Goal: Information Seeking & Learning: Learn about a topic

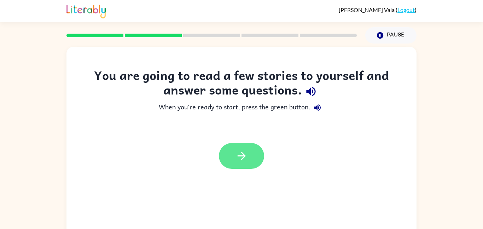
click at [246, 156] on icon "button" at bounding box center [241, 155] width 12 height 12
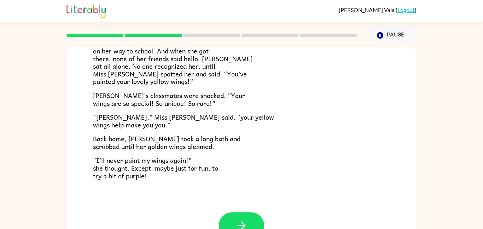
scroll to position [20, 0]
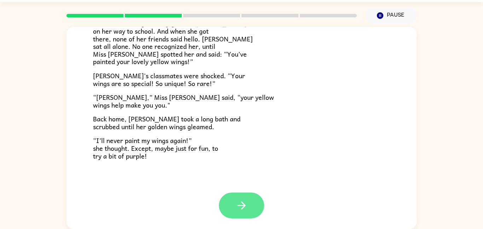
click at [242, 195] on button "button" at bounding box center [241, 205] width 45 height 26
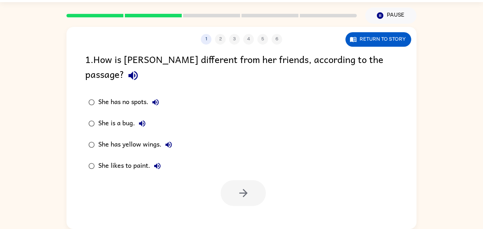
scroll to position [0, 0]
click at [108, 137] on div "She has yellow wings." at bounding box center [136, 144] width 77 height 14
click at [241, 186] on button "button" at bounding box center [242, 193] width 45 height 26
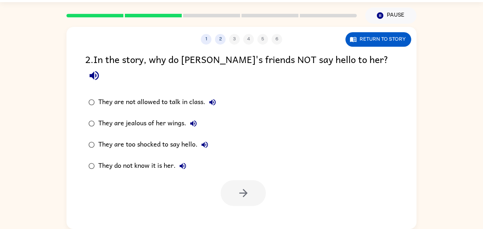
click at [132, 116] on div "They are jealous of her wings." at bounding box center [149, 123] width 102 height 14
click at [238, 187] on button "button" at bounding box center [242, 193] width 45 height 26
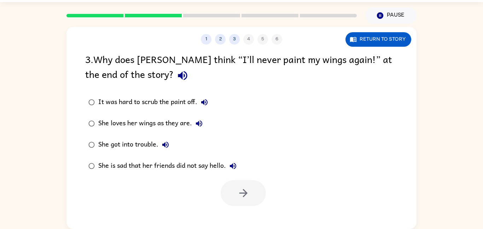
click at [176, 166] on div "She is sad that her friends did not say hello." at bounding box center [169, 166] width 142 height 14
click at [230, 193] on button "button" at bounding box center [242, 193] width 45 height 26
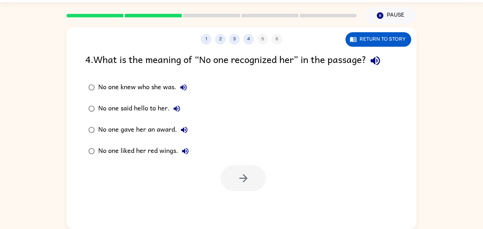
click at [131, 88] on div "No one knew who she was." at bounding box center [144, 87] width 92 height 14
click at [146, 84] on div "No one knew who she was." at bounding box center [144, 87] width 92 height 14
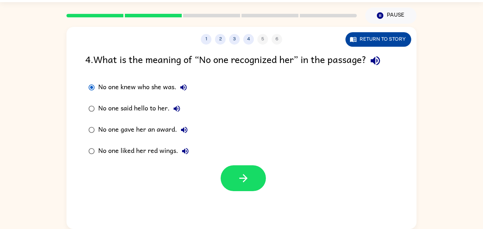
click at [390, 40] on button "Return to story" at bounding box center [378, 39] width 66 height 14
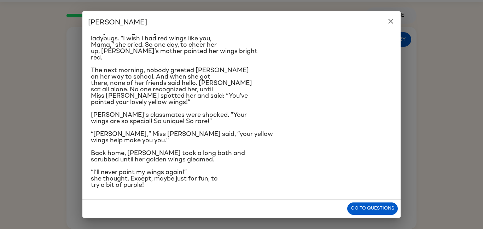
scroll to position [105, 0]
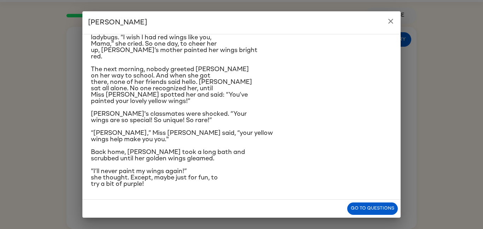
click at [392, 20] on icon "close" at bounding box center [390, 21] width 8 height 8
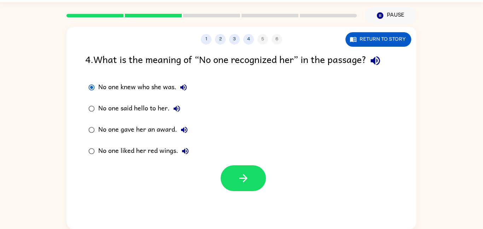
click at [159, 112] on div "No one said hello to her." at bounding box center [141, 108] width 86 height 14
click at [249, 184] on button "button" at bounding box center [242, 178] width 45 height 26
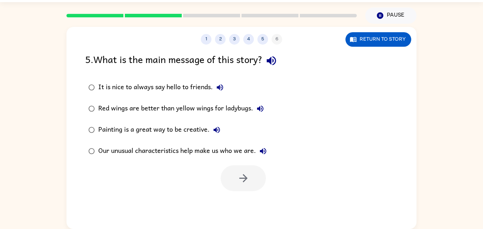
click at [231, 149] on div "Our unusual characteristics help make us who we are." at bounding box center [184, 151] width 172 height 14
click at [245, 183] on icon "button" at bounding box center [243, 178] width 12 height 12
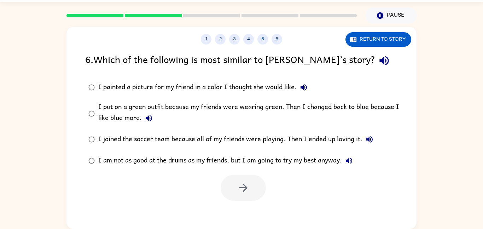
click at [256, 103] on div "I put on a green outfit because my friends were wearing green. Then I changed b…" at bounding box center [252, 113] width 309 height 24
click at [253, 177] on button "button" at bounding box center [242, 188] width 45 height 26
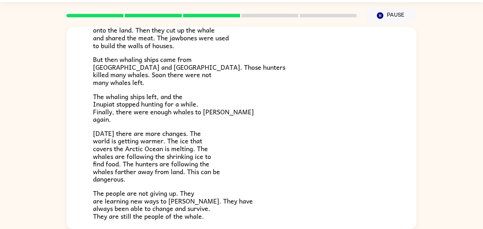
scroll to position [238, 0]
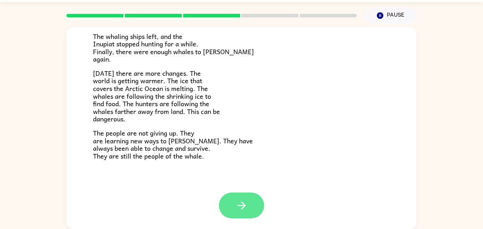
click at [246, 209] on icon "button" at bounding box center [241, 205] width 12 height 12
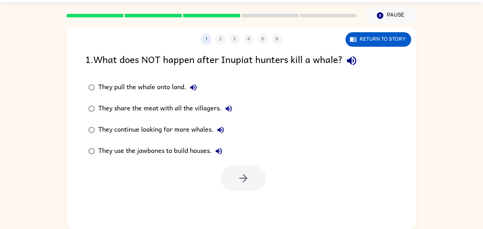
scroll to position [0, 0]
click at [176, 130] on div "They continue looking for more whales." at bounding box center [162, 130] width 129 height 14
click at [247, 185] on button "button" at bounding box center [242, 178] width 45 height 26
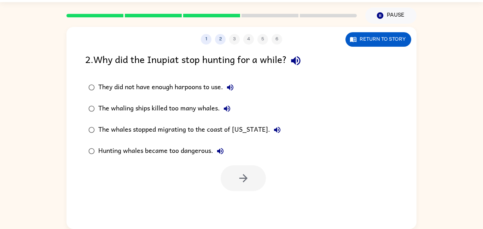
click at [245, 179] on div at bounding box center [242, 178] width 45 height 26
click at [196, 108] on div "The whaling ships killed too many whales." at bounding box center [166, 108] width 136 height 14
click at [256, 177] on button "button" at bounding box center [242, 178] width 45 height 26
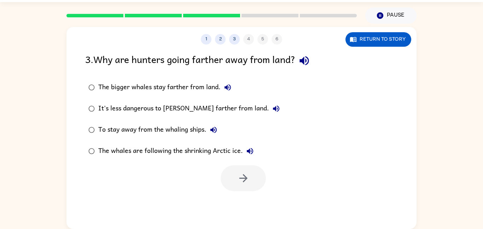
click at [171, 130] on div "To stay away from the whaling ships." at bounding box center [159, 130] width 122 height 14
click at [241, 179] on icon "button" at bounding box center [243, 178] width 12 height 12
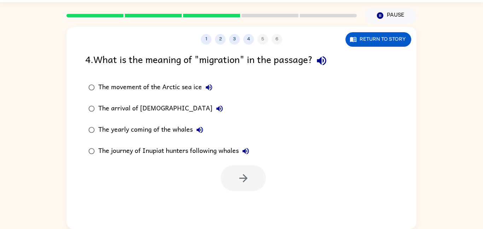
click at [199, 127] on icon "button" at bounding box center [199, 129] width 8 height 8
click at [144, 127] on div "The yearly coming of the whales" at bounding box center [152, 130] width 108 height 14
click at [259, 181] on button "button" at bounding box center [242, 178] width 45 height 26
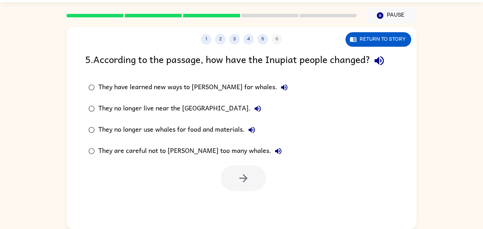
click at [207, 87] on div "They have learned new ways to [PERSON_NAME] for whales." at bounding box center [194, 87] width 193 height 14
click at [234, 174] on button "button" at bounding box center [242, 178] width 45 height 26
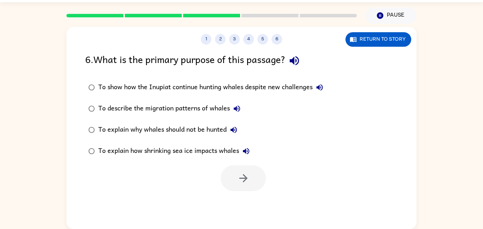
click at [189, 106] on div "To describe the migration patterns of whales" at bounding box center [171, 108] width 146 height 14
click at [156, 89] on div "To show how the Inupiat continue hunting whales despite new challenges" at bounding box center [212, 87] width 228 height 14
click at [238, 176] on icon "button" at bounding box center [243, 178] width 12 height 12
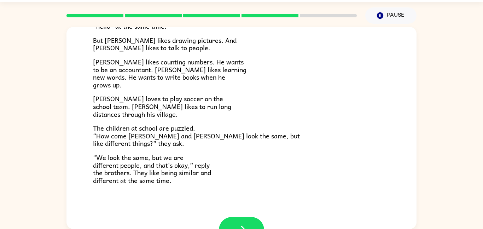
scroll to position [153, 0]
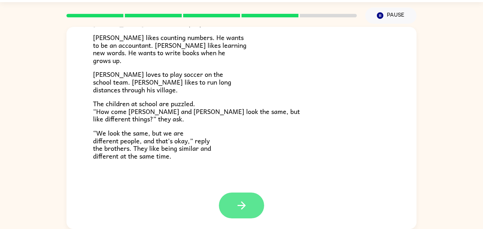
click at [229, 198] on button "button" at bounding box center [241, 205] width 45 height 26
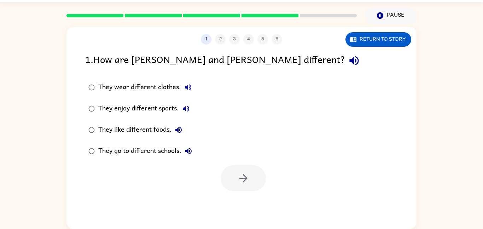
scroll to position [0, 0]
click at [166, 109] on div "They enjoy different sports." at bounding box center [145, 108] width 95 height 14
click at [232, 174] on button "button" at bounding box center [242, 178] width 45 height 26
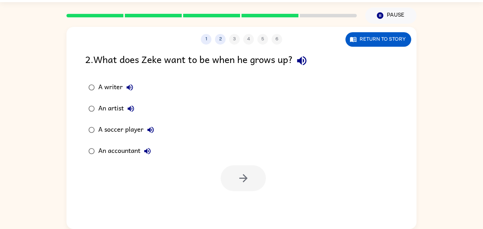
click at [119, 151] on div "An accountant" at bounding box center [126, 151] width 56 height 14
click at [231, 182] on button "button" at bounding box center [242, 178] width 45 height 26
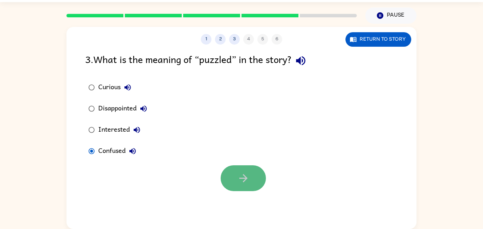
click at [239, 187] on button "button" at bounding box center [242, 178] width 45 height 26
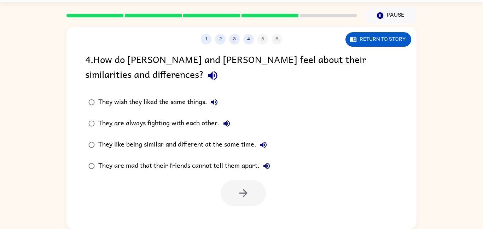
click at [244, 143] on div "They like being similar and different at the same time." at bounding box center [184, 144] width 172 height 14
click at [243, 199] on icon "button" at bounding box center [243, 193] width 12 height 12
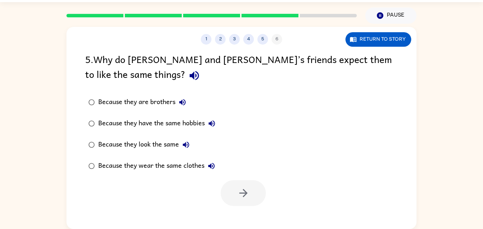
click at [137, 146] on div "Because they look the same" at bounding box center [145, 144] width 95 height 14
click at [251, 190] on button "button" at bounding box center [242, 193] width 45 height 26
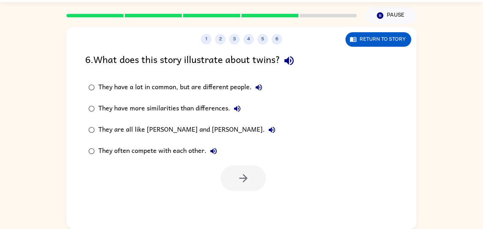
click at [190, 88] on div "They have a lot in common, but are different people." at bounding box center [181, 87] width 167 height 14
click at [235, 172] on button "button" at bounding box center [242, 178] width 45 height 26
